Goal: Information Seeking & Learning: Learn about a topic

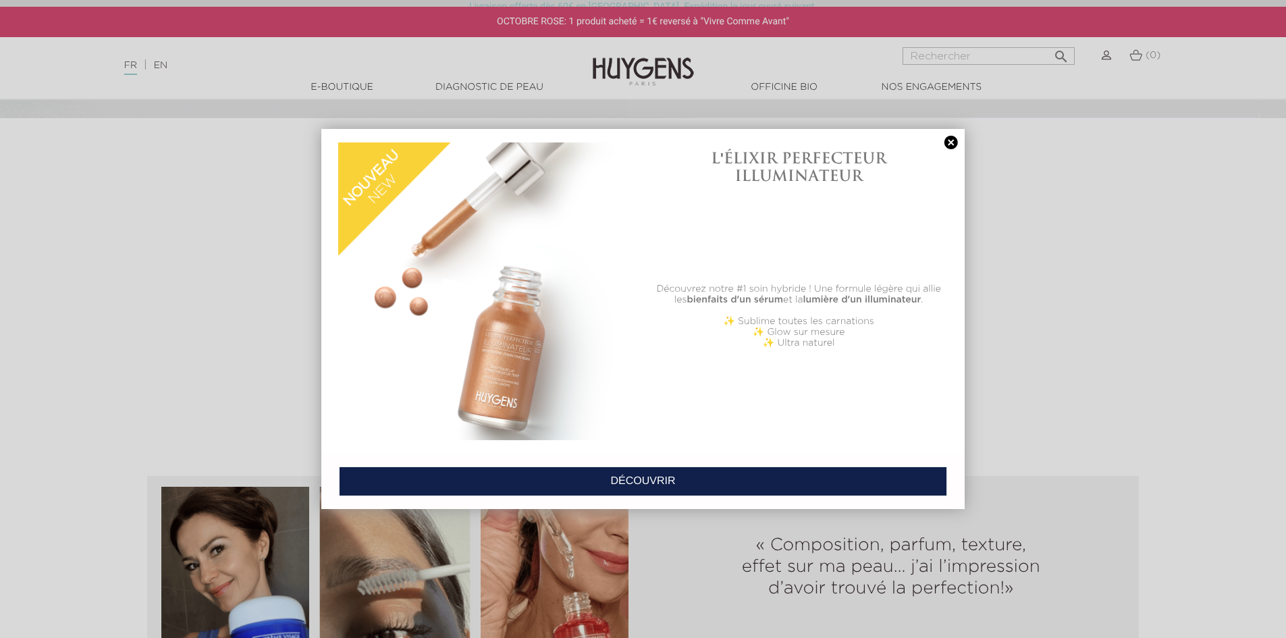
scroll to position [1351, 0]
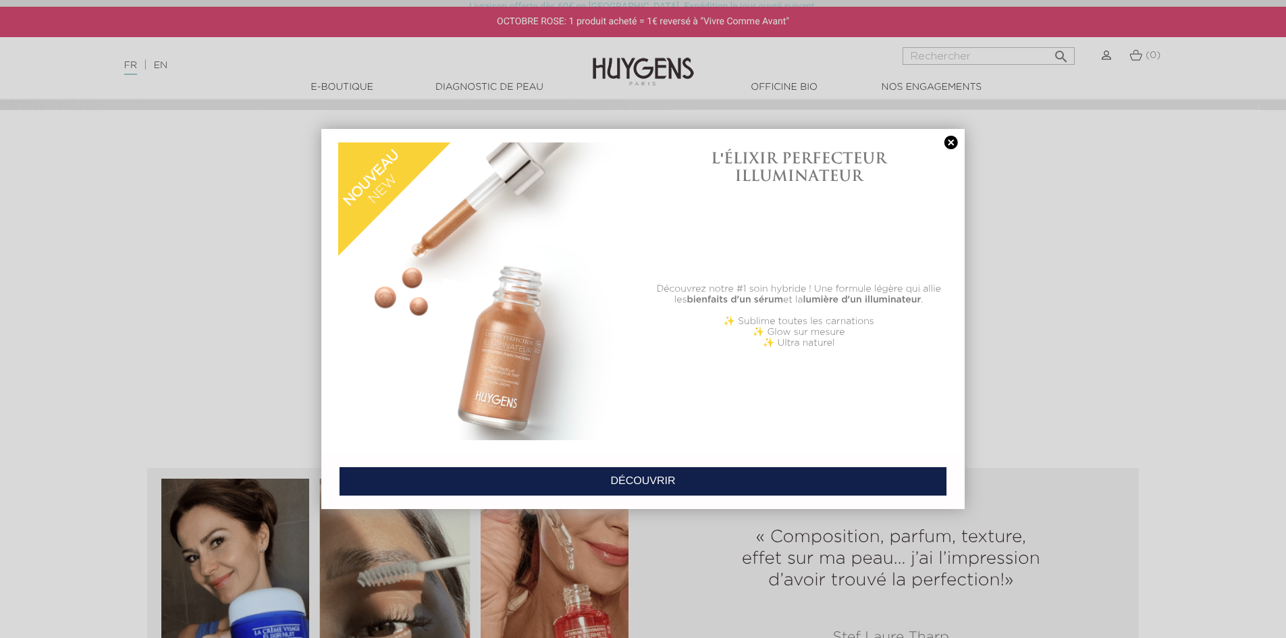
click at [949, 142] on link at bounding box center [951, 143] width 19 height 14
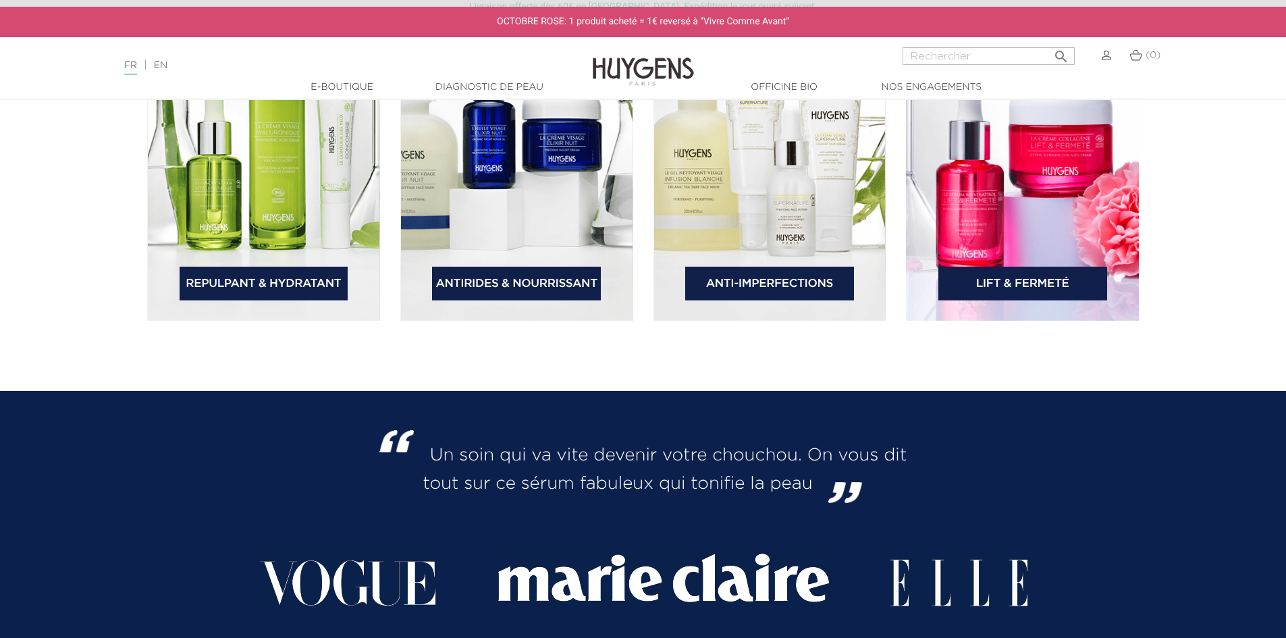
scroll to position [2229, 0]
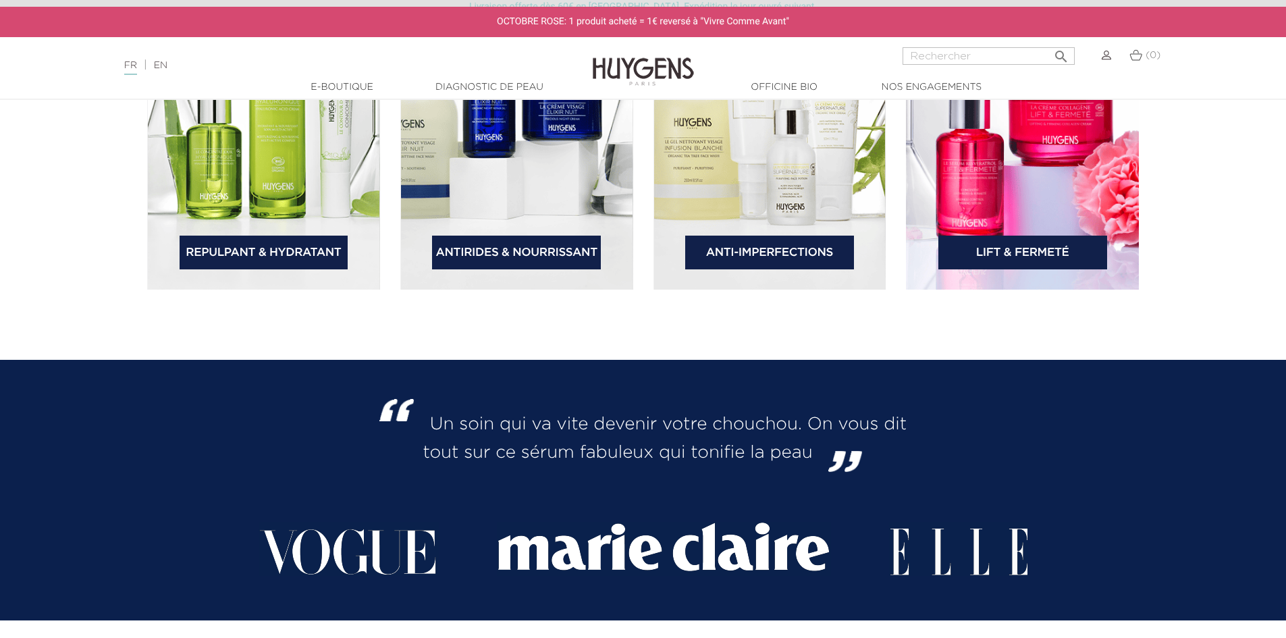
click at [270, 260] on link "Repulpant & Hydratant" at bounding box center [264, 253] width 169 height 34
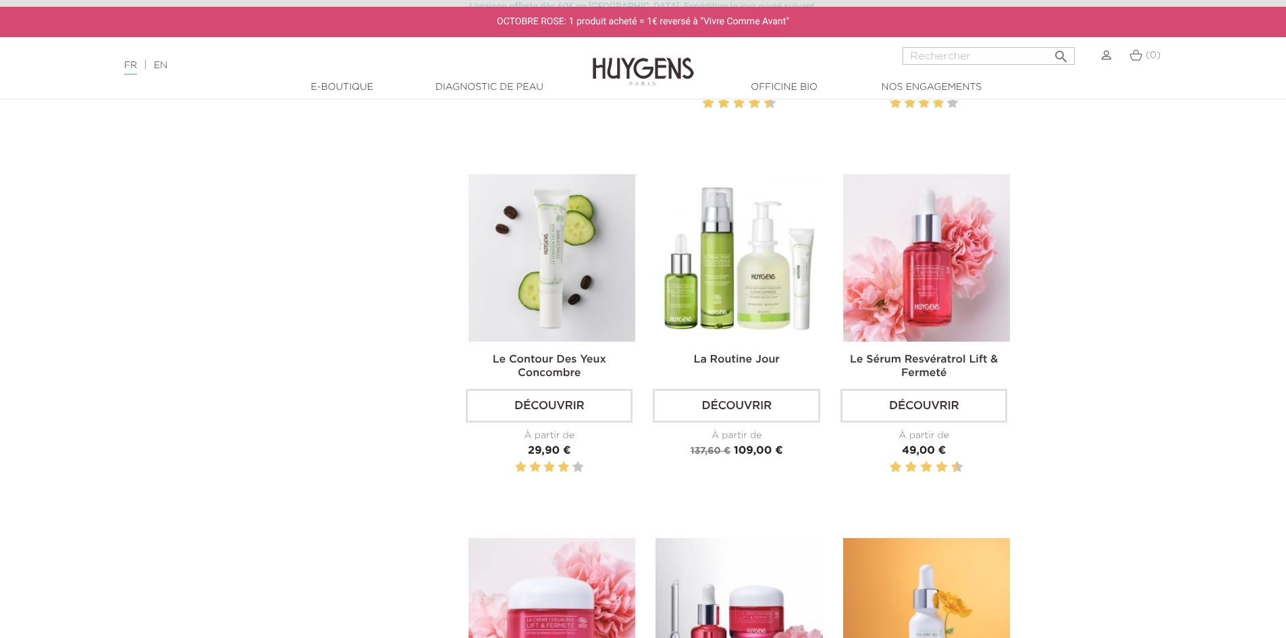
scroll to position [1148, 0]
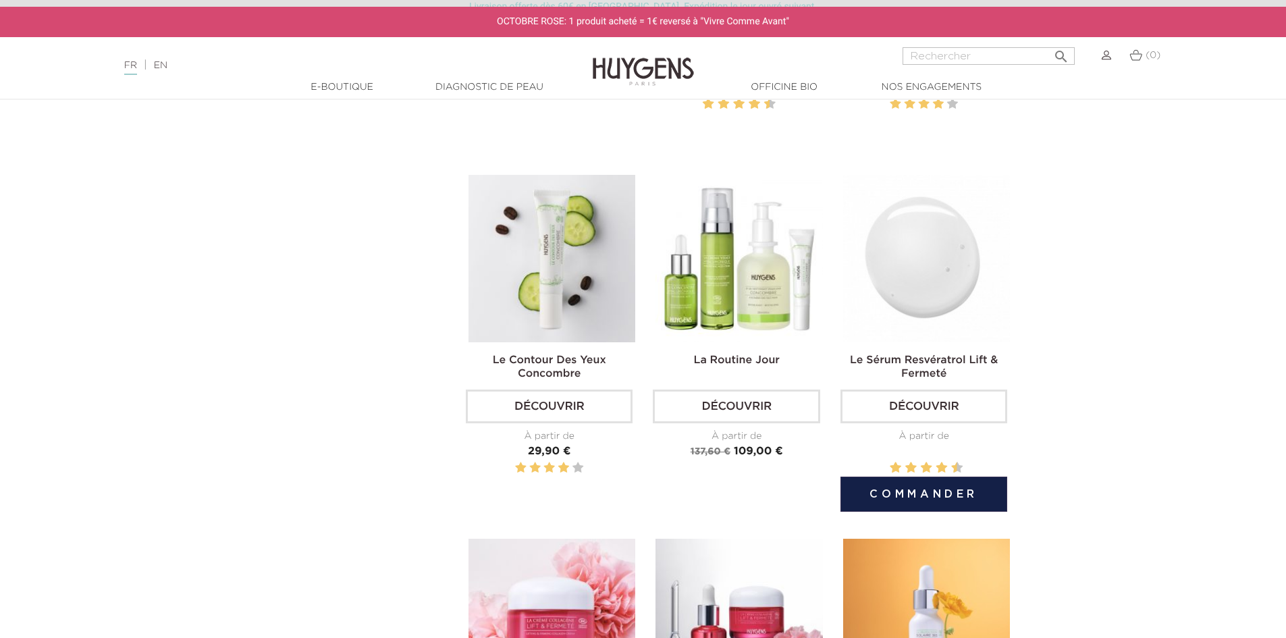
click at [915, 411] on link "Découvrir" at bounding box center [924, 407] width 167 height 34
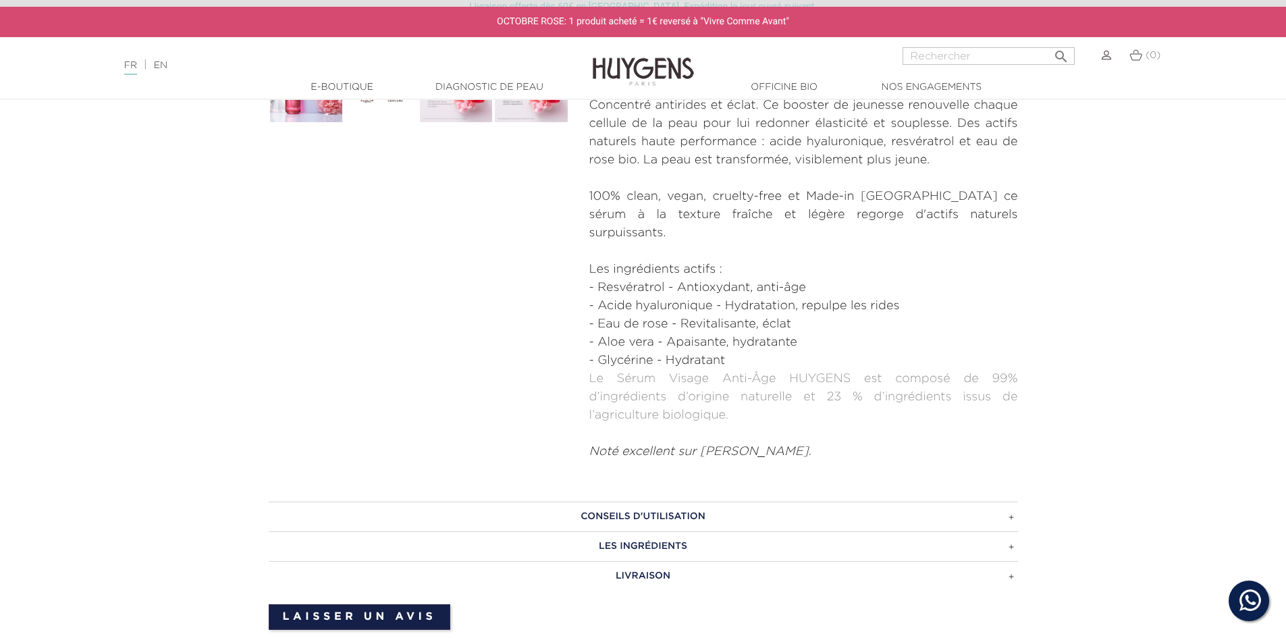
scroll to position [675, 0]
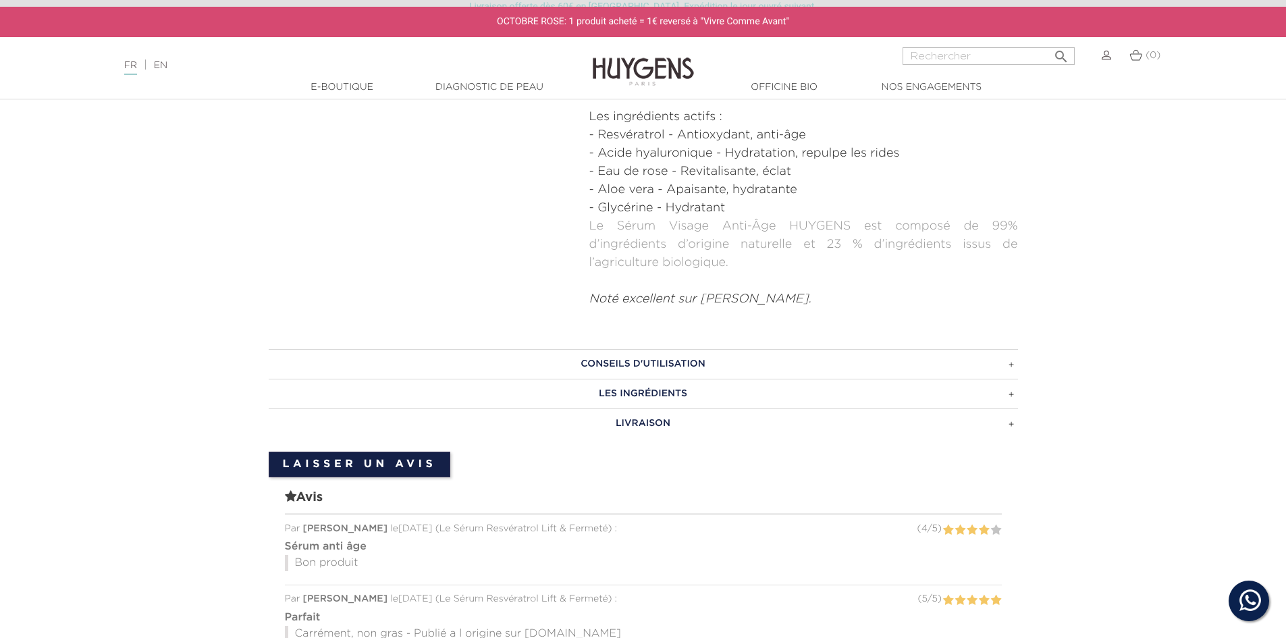
click at [1010, 350] on h3 "CONSEILS D'UTILISATION" at bounding box center [644, 364] width 750 height 30
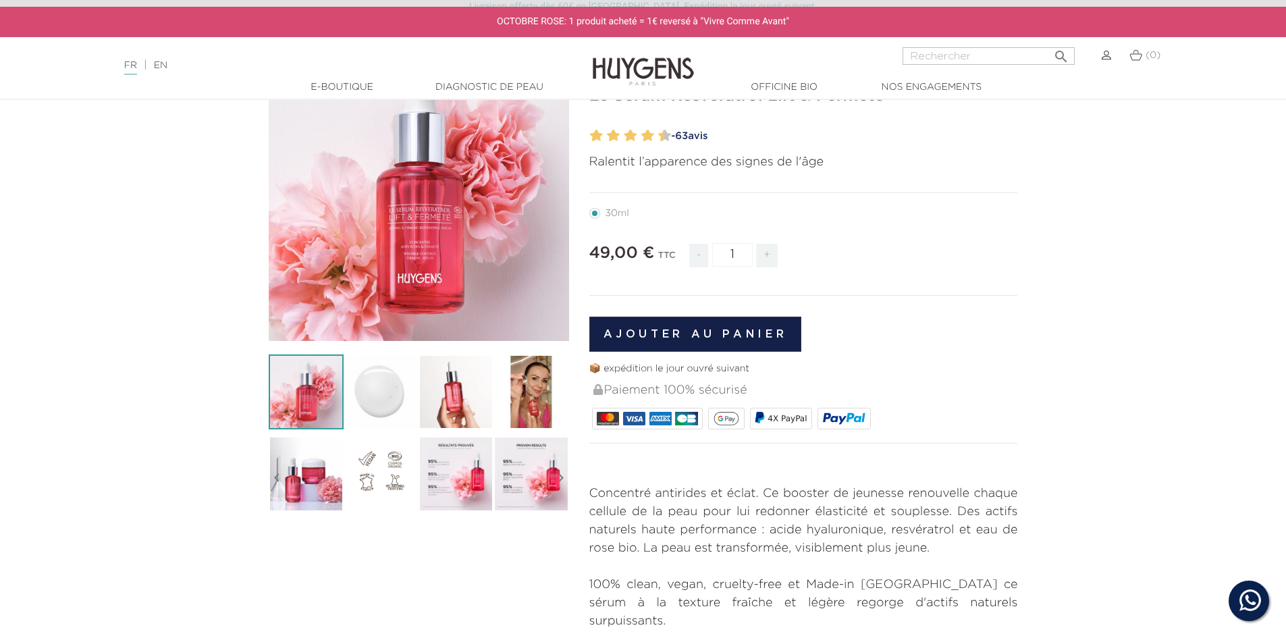
scroll to position [0, 0]
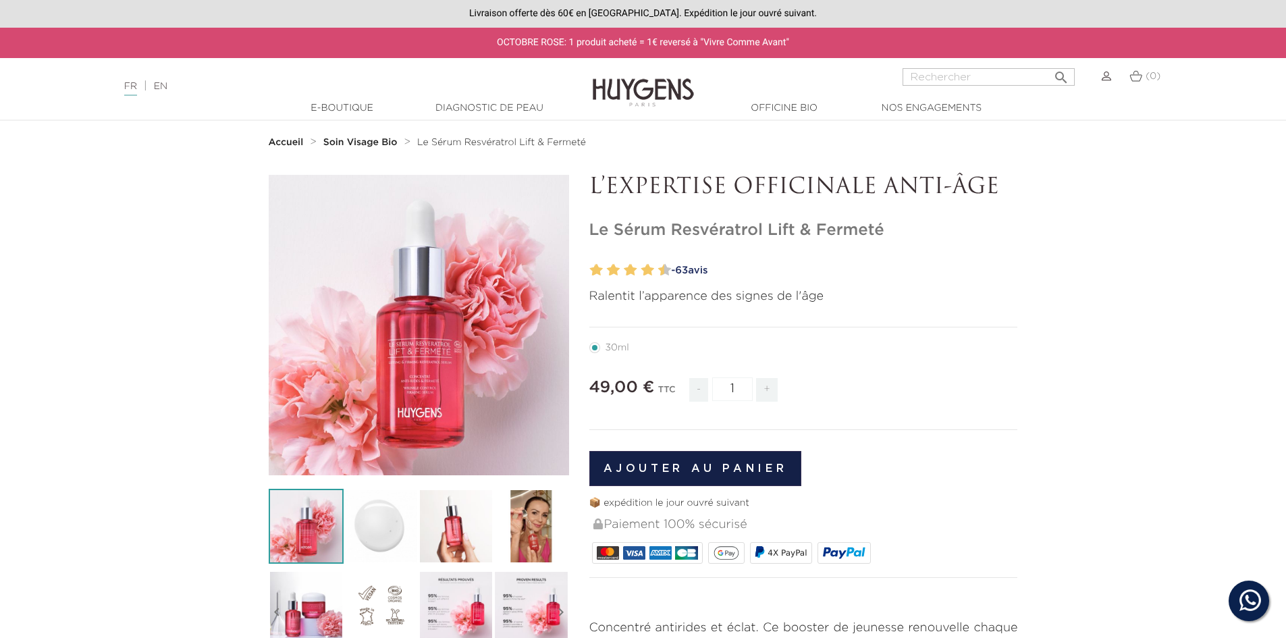
click at [279, 142] on strong "Accueil" at bounding box center [286, 142] width 35 height 9
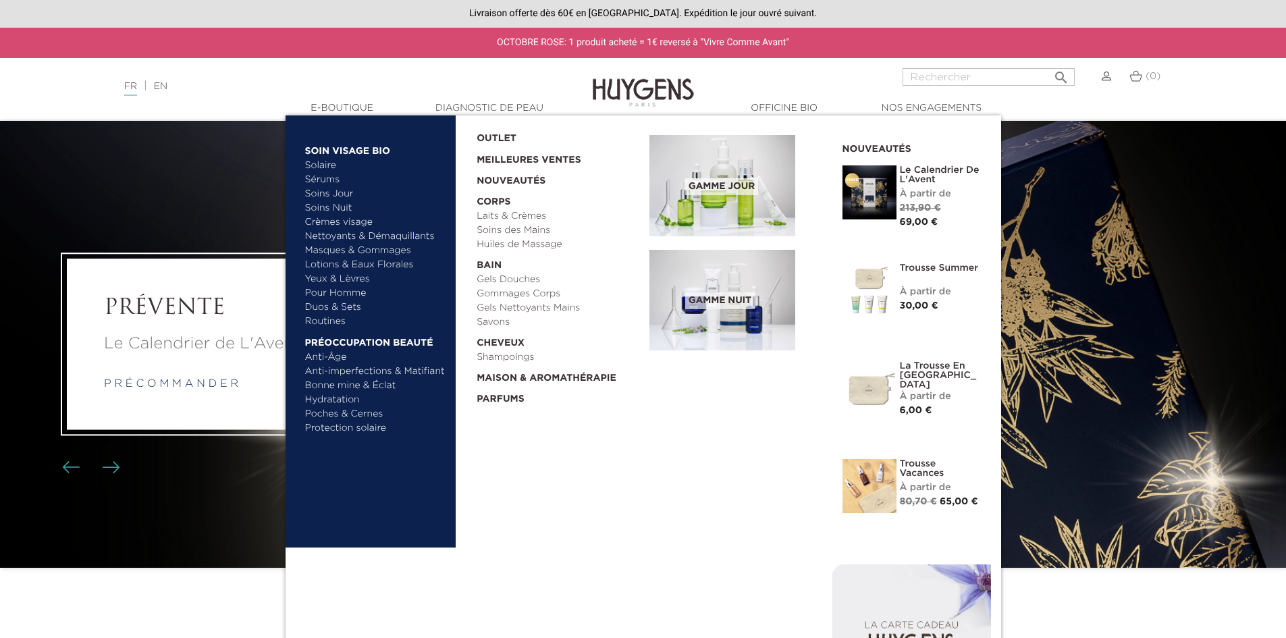
click at [333, 278] on link "Yeux & Lèvres" at bounding box center [375, 279] width 141 height 14
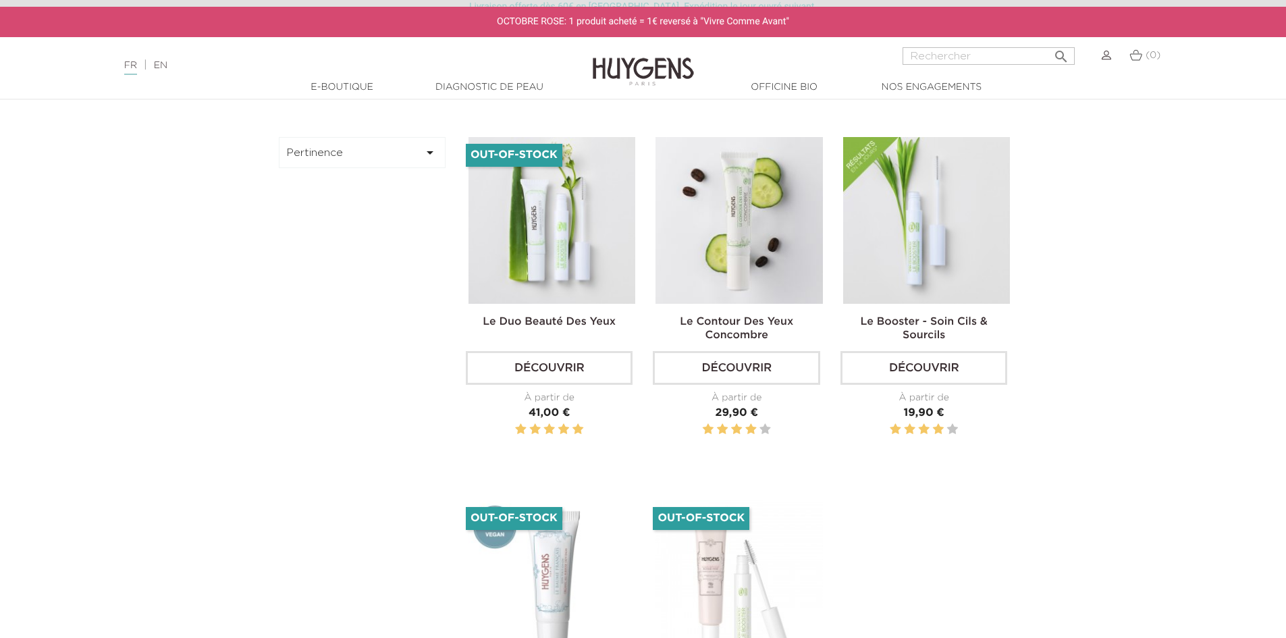
scroll to position [405, 0]
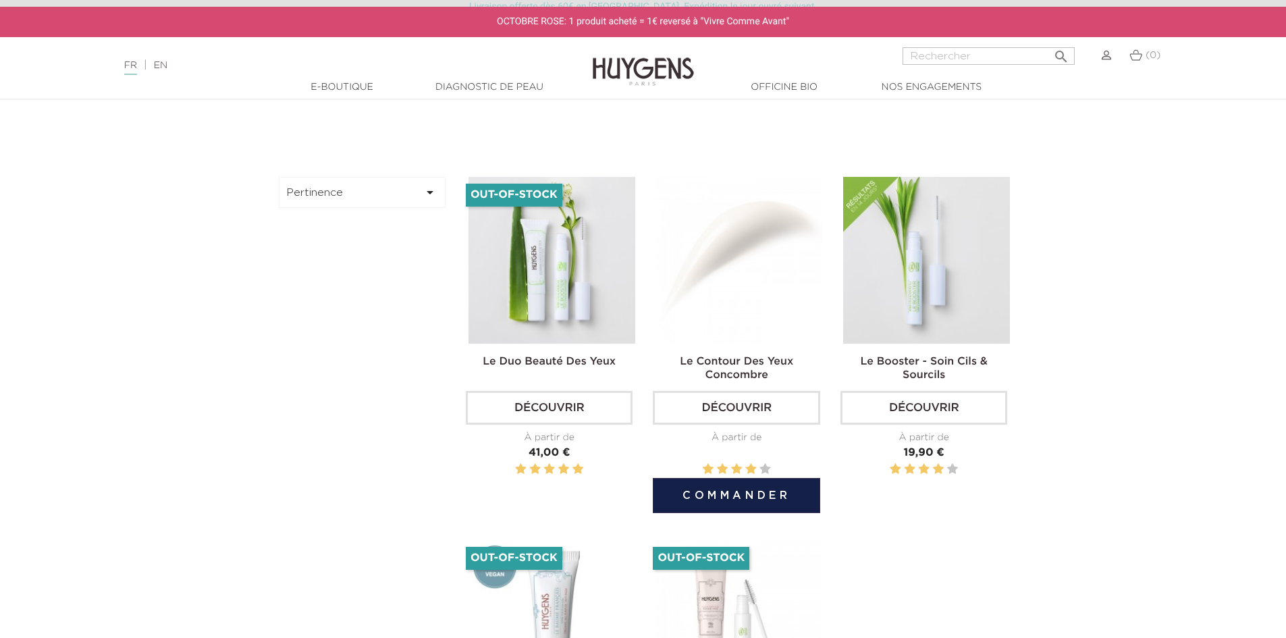
click at [694, 261] on img at bounding box center [739, 260] width 167 height 167
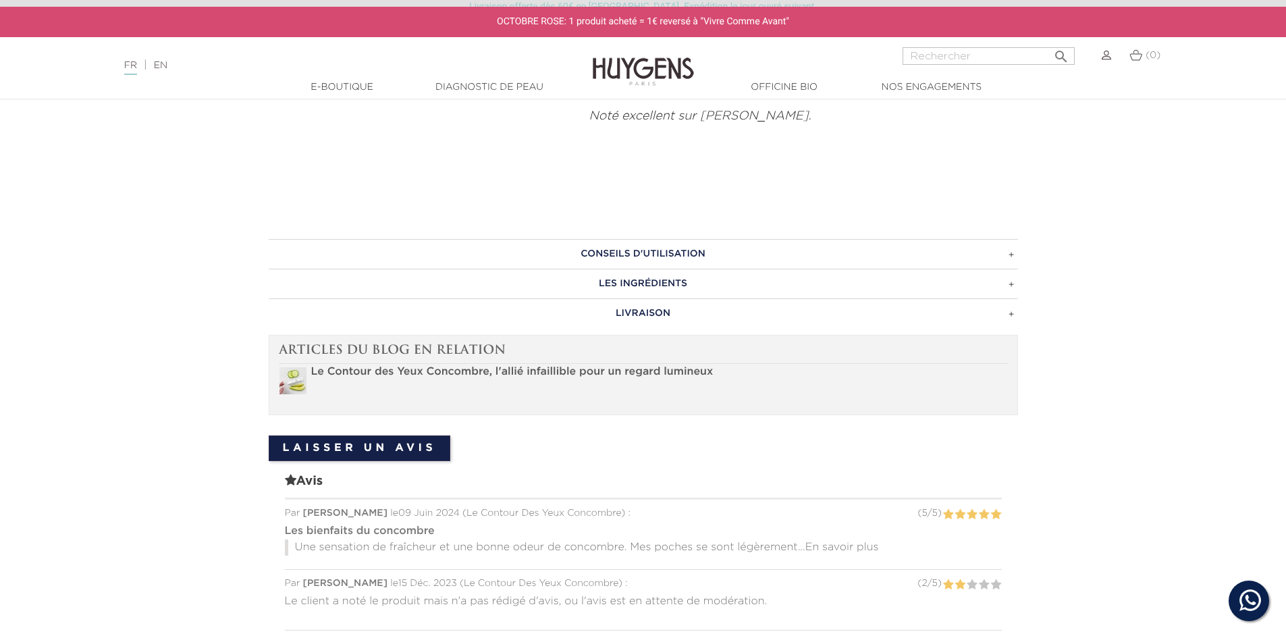
scroll to position [878, 0]
click at [1010, 255] on h3 "CONSEILS D'UTILISATION" at bounding box center [644, 253] width 750 height 30
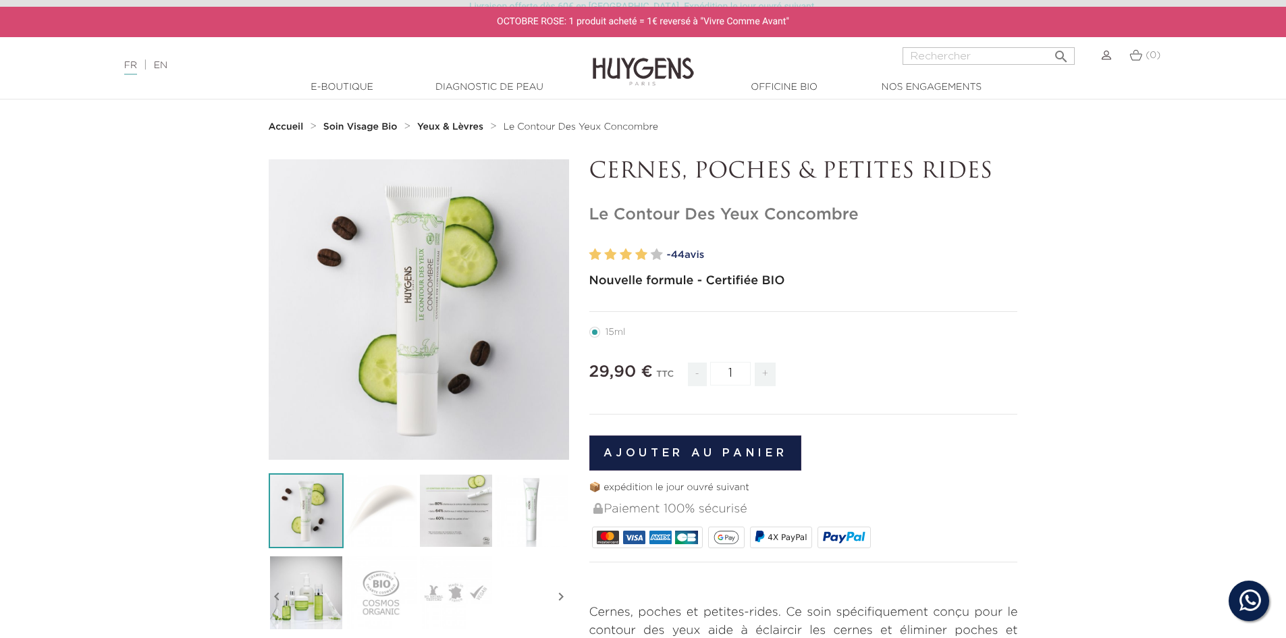
scroll to position [0, 0]
